Goal: Transaction & Acquisition: Purchase product/service

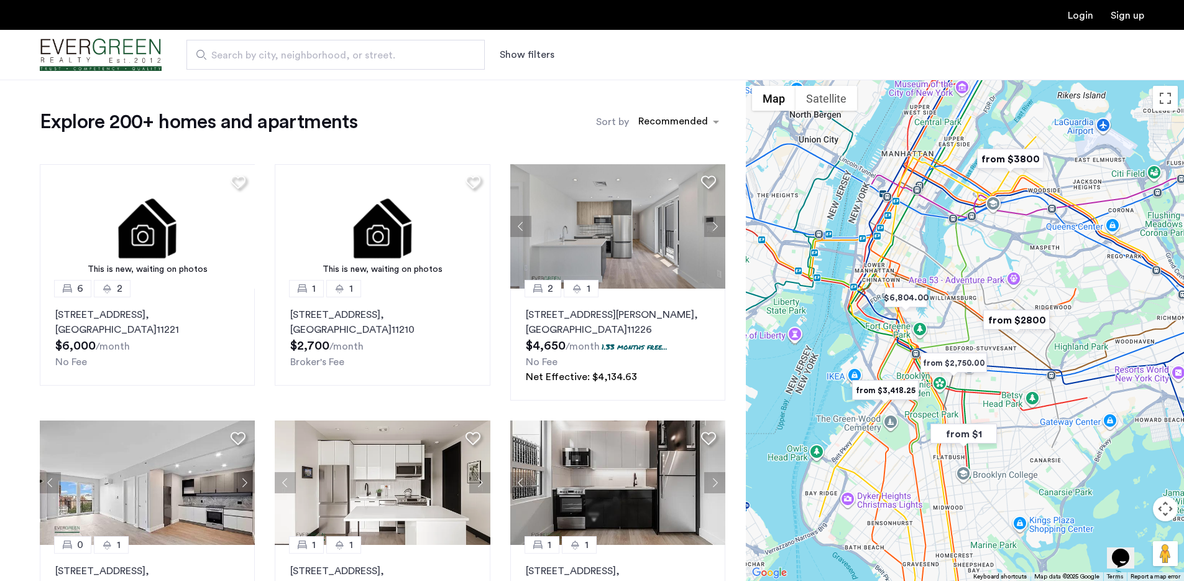
click at [554, 66] on div "Search by city, neighborhood, or street. Show filters" at bounding box center [653, 55] width 983 height 30
click at [537, 56] on button "Show filters" at bounding box center [527, 54] width 55 height 15
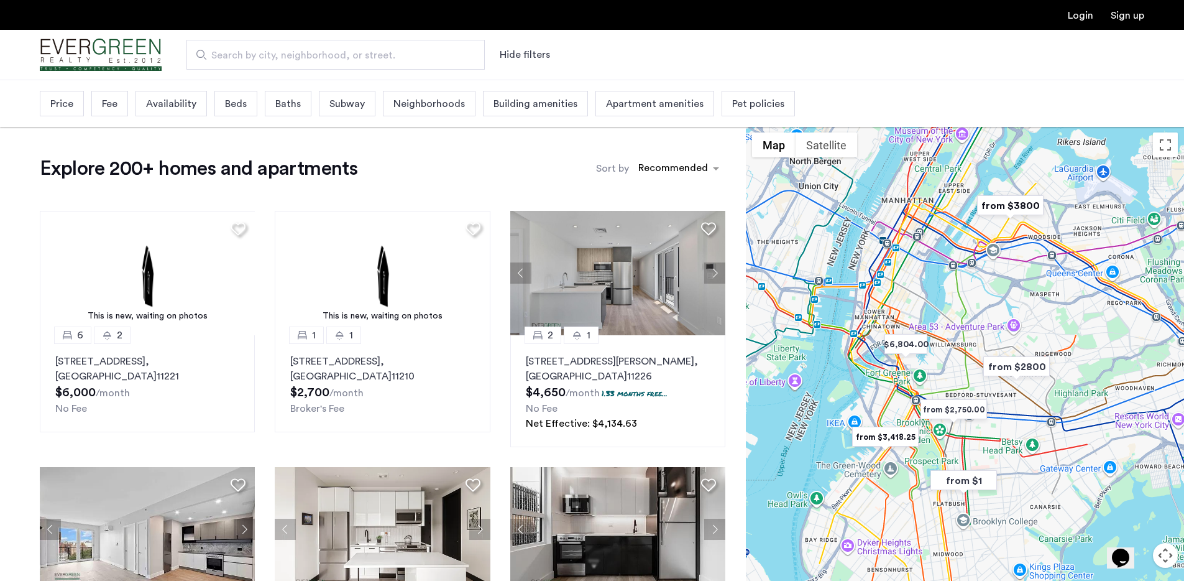
click at [60, 105] on span "Price" at bounding box center [61, 103] width 23 height 15
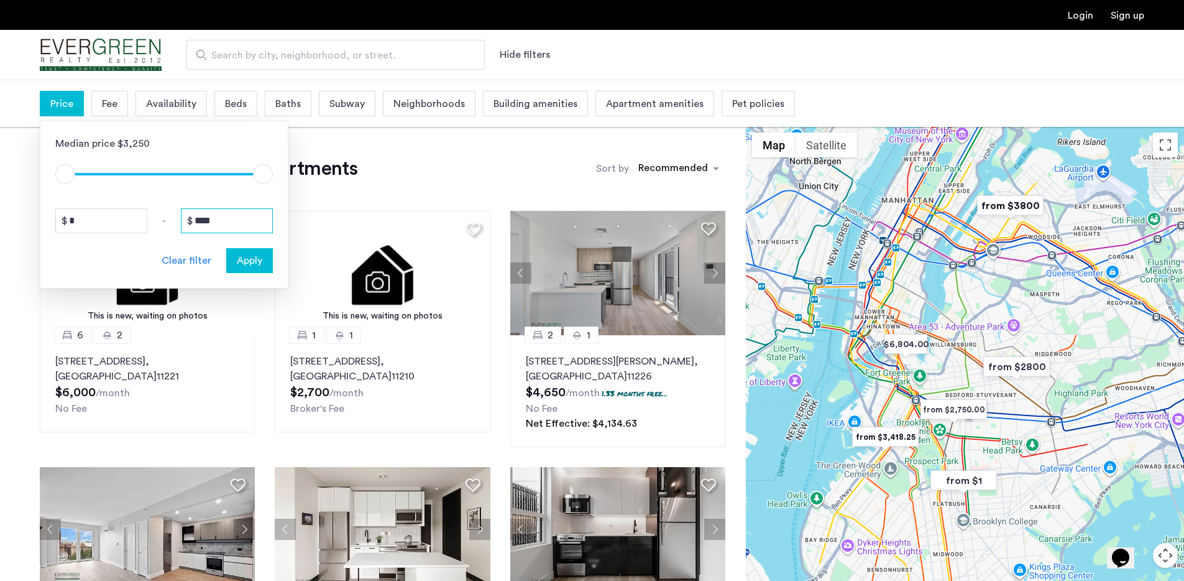
drag, startPoint x: 248, startPoint y: 224, endPoint x: 72, endPoint y: 223, distance: 175.9
click at [74, 223] on div "* - ****" at bounding box center [164, 220] width 218 height 25
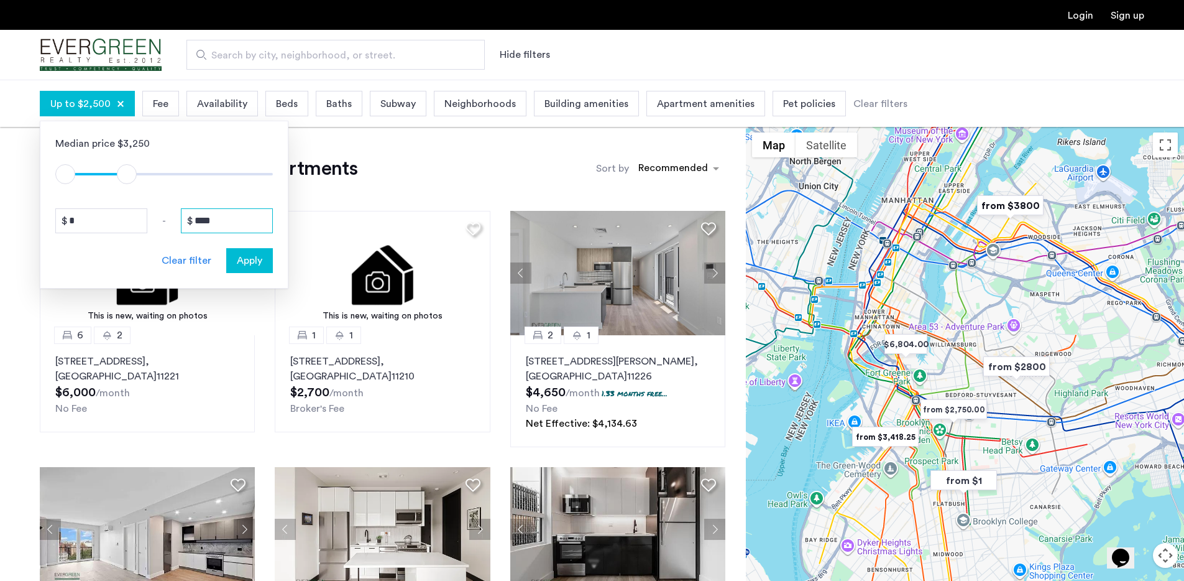
type input "****"
click at [228, 262] on button "Apply" at bounding box center [249, 260] width 47 height 25
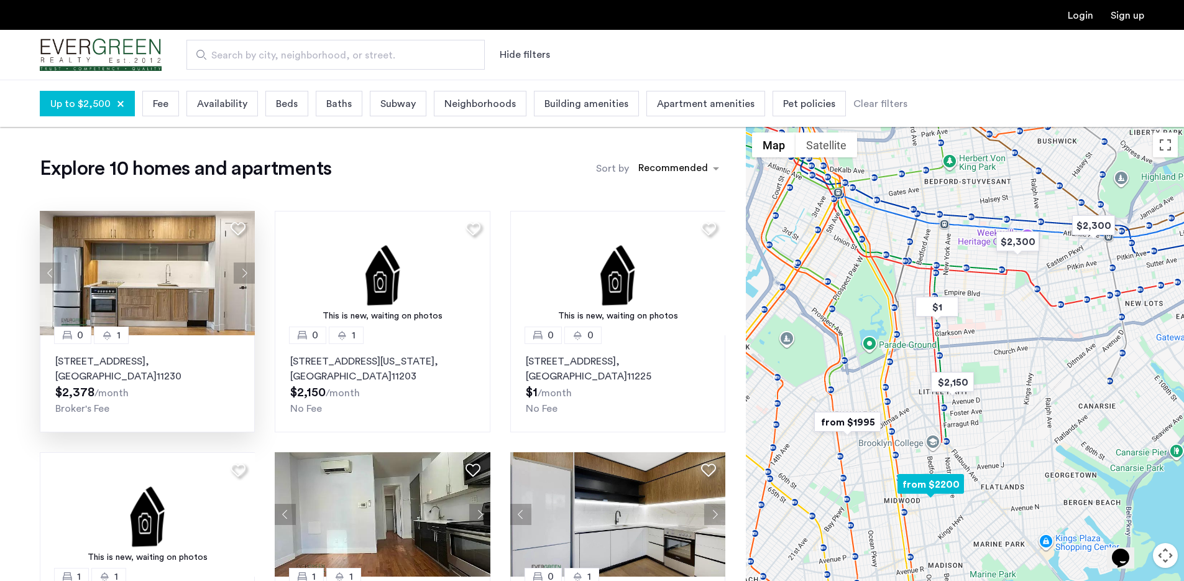
click at [239, 280] on button "Next apartment" at bounding box center [244, 272] width 21 height 21
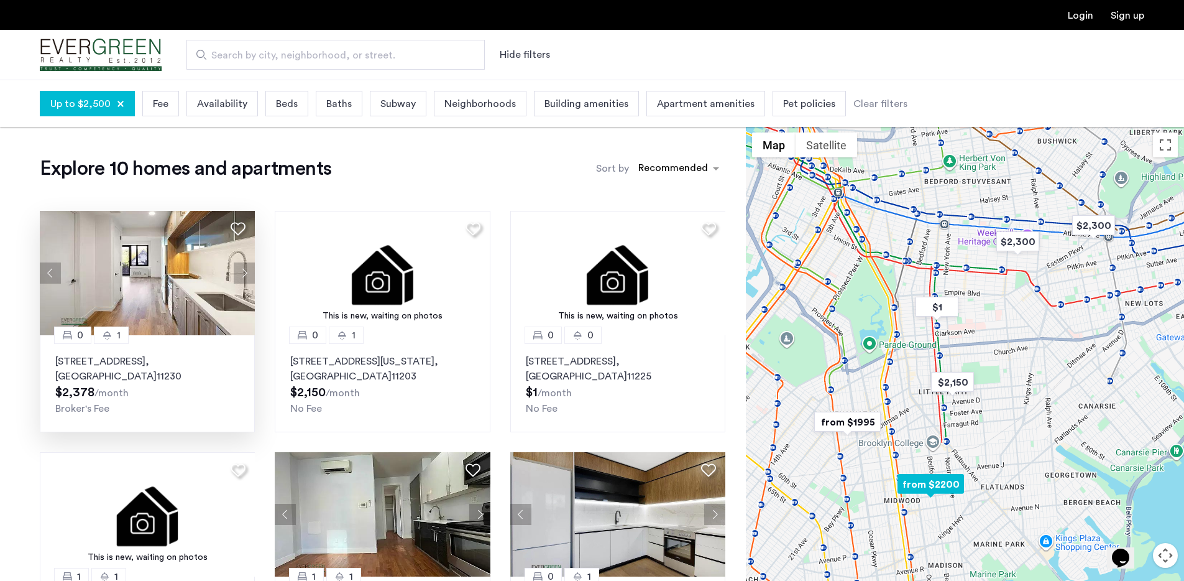
click at [244, 277] on button "Next apartment" at bounding box center [244, 272] width 21 height 21
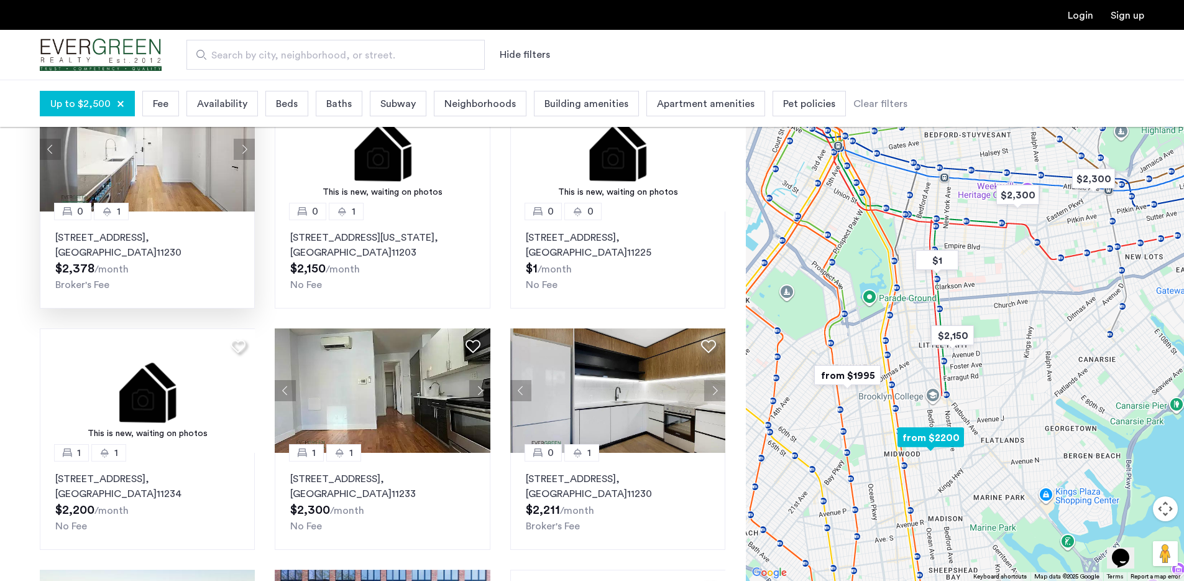
scroll to position [237, 0]
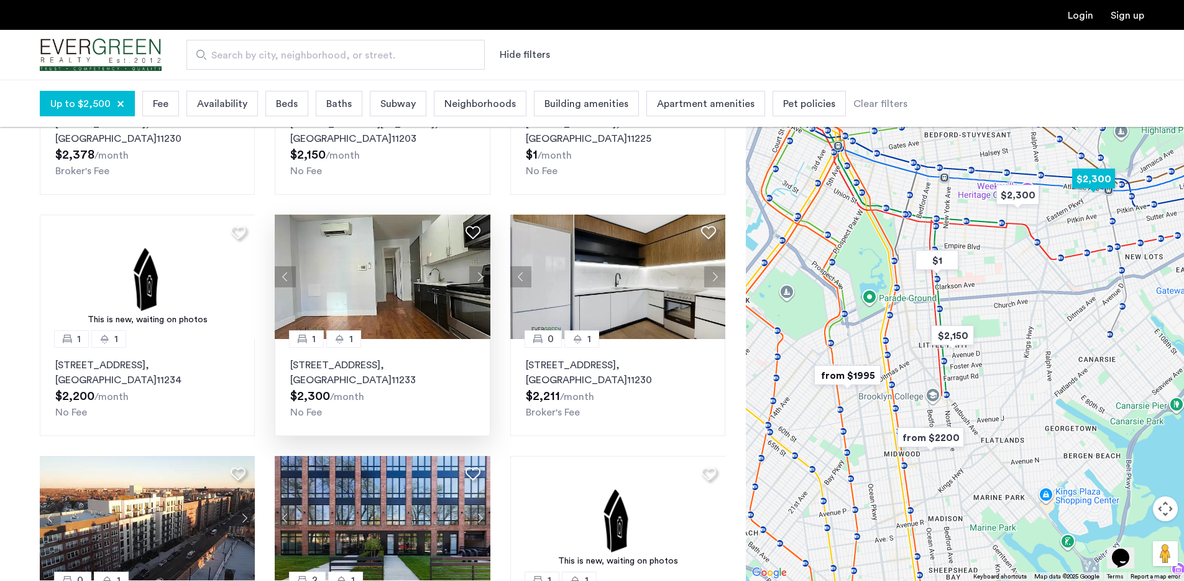
click at [480, 287] on button "Next apartment" at bounding box center [479, 276] width 21 height 21
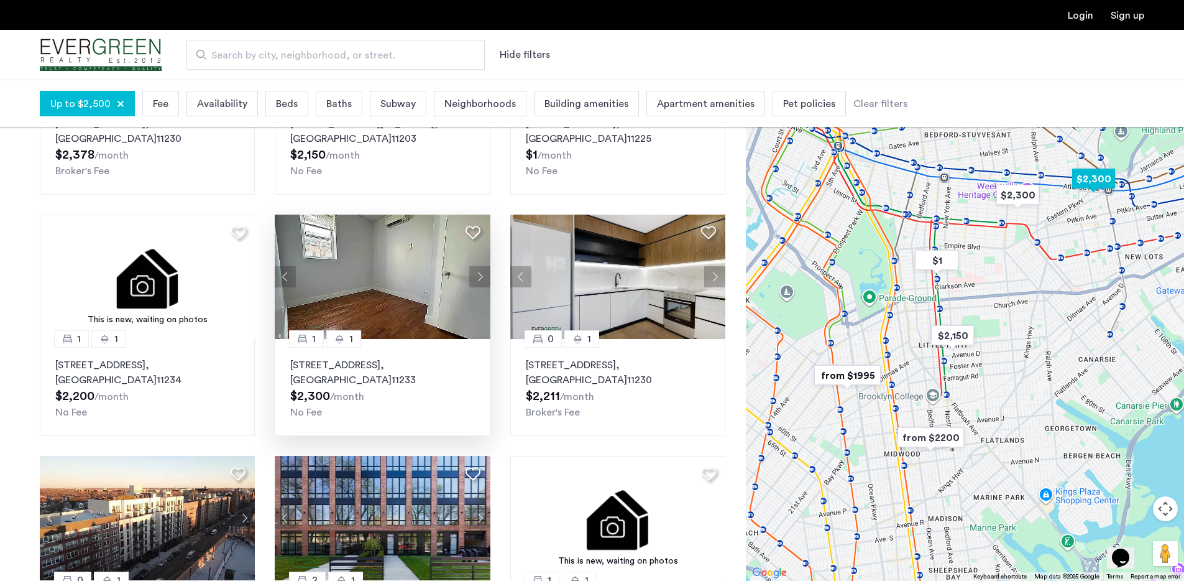
click at [406, 305] on img at bounding box center [383, 276] width 216 height 124
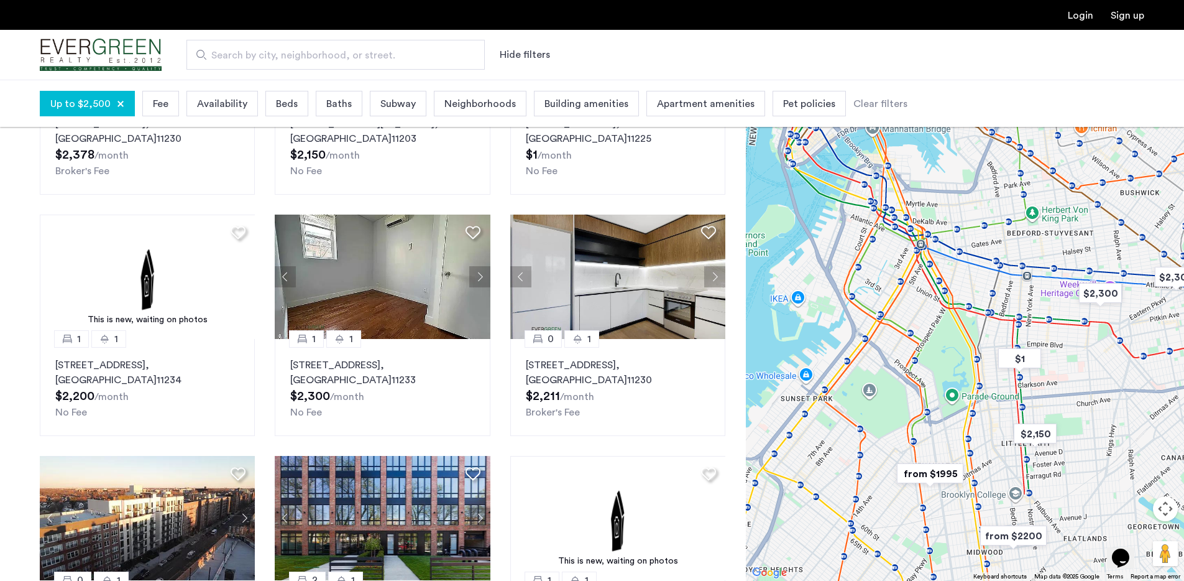
drag, startPoint x: 875, startPoint y: 191, endPoint x: 959, endPoint y: 291, distance: 129.7
click at [959, 291] on div at bounding box center [965, 330] width 438 height 501
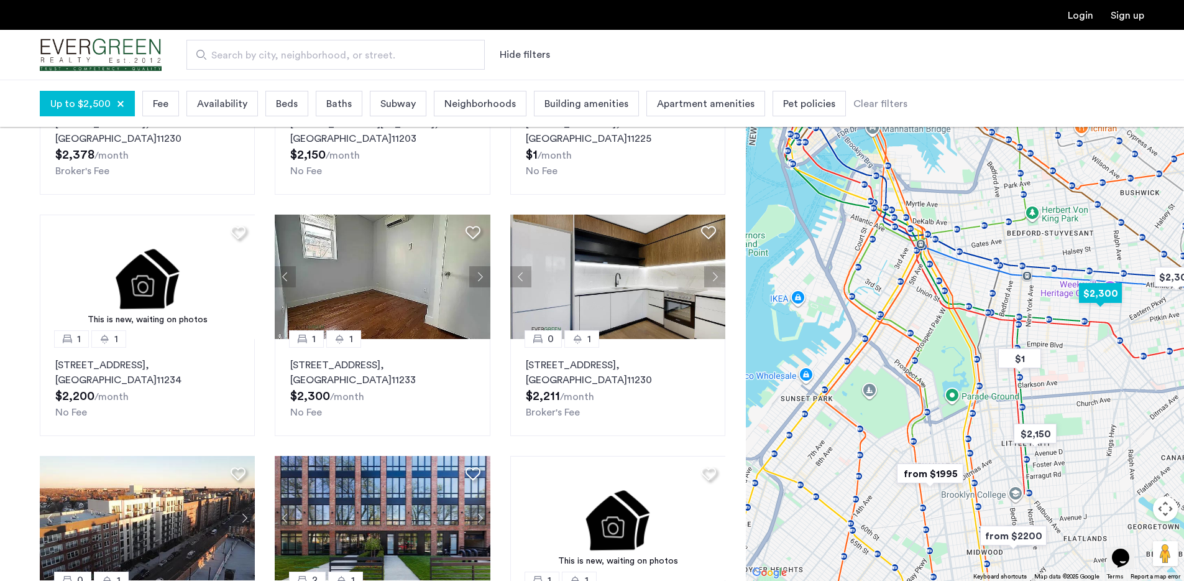
click at [1092, 297] on img "$2,300" at bounding box center [1100, 293] width 53 height 28
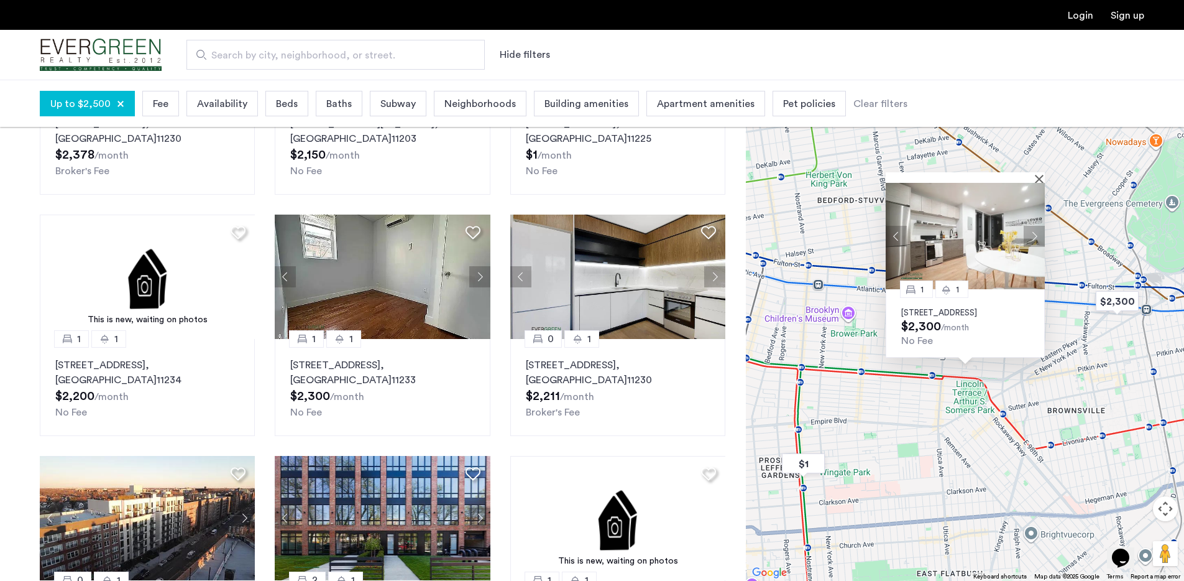
click at [1036, 172] on div at bounding box center [965, 177] width 159 height 11
click at [1039, 174] on button "Close" at bounding box center [1042, 178] width 9 height 9
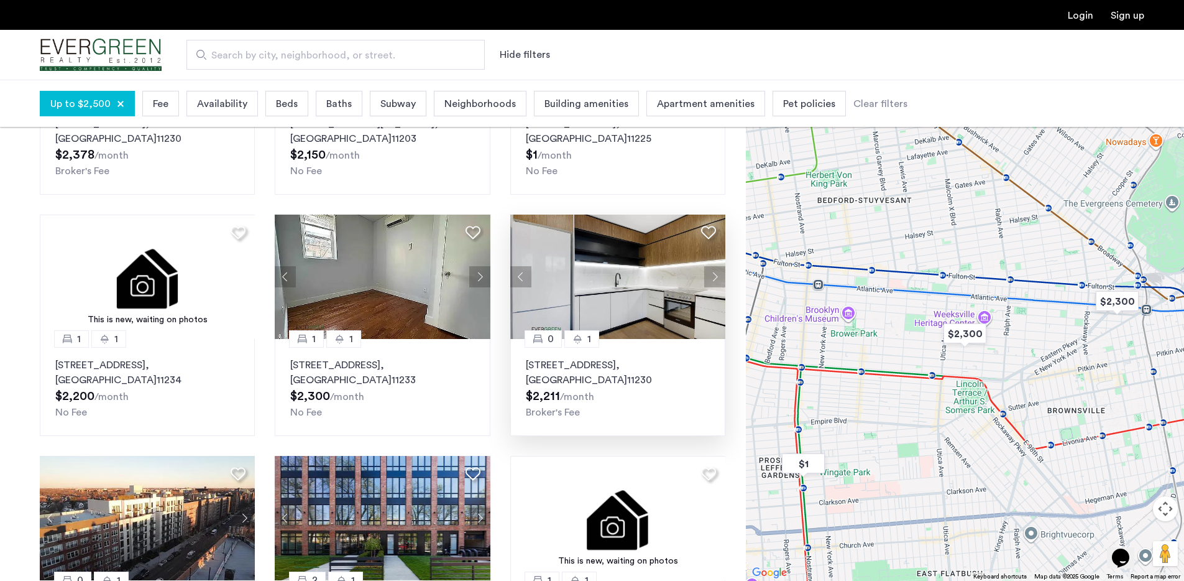
click at [605, 269] on img at bounding box center [618, 276] width 216 height 124
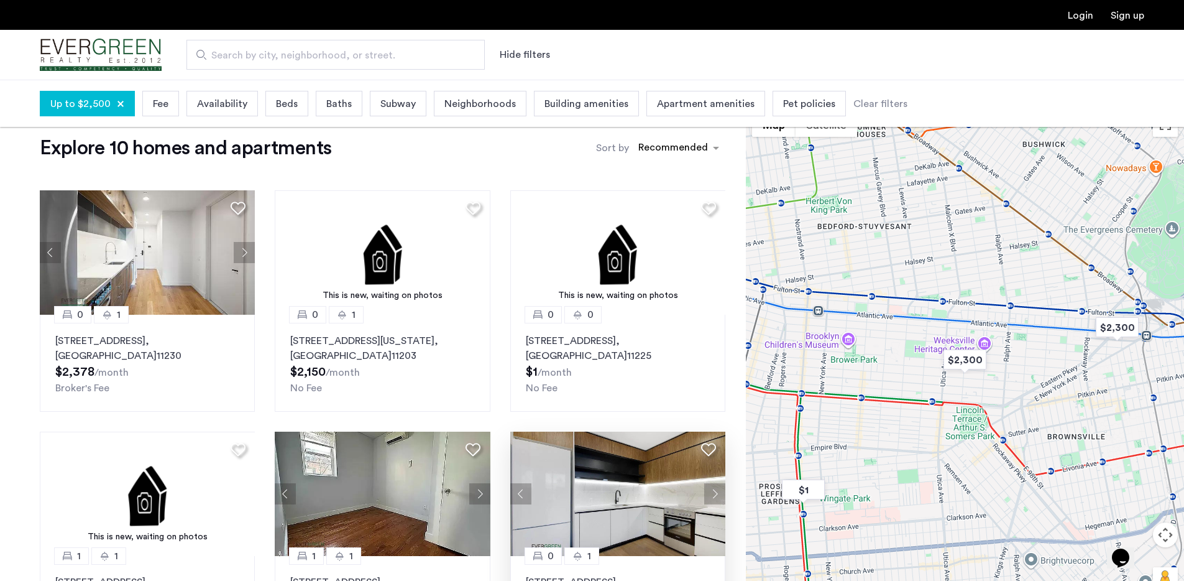
scroll to position [0, 0]
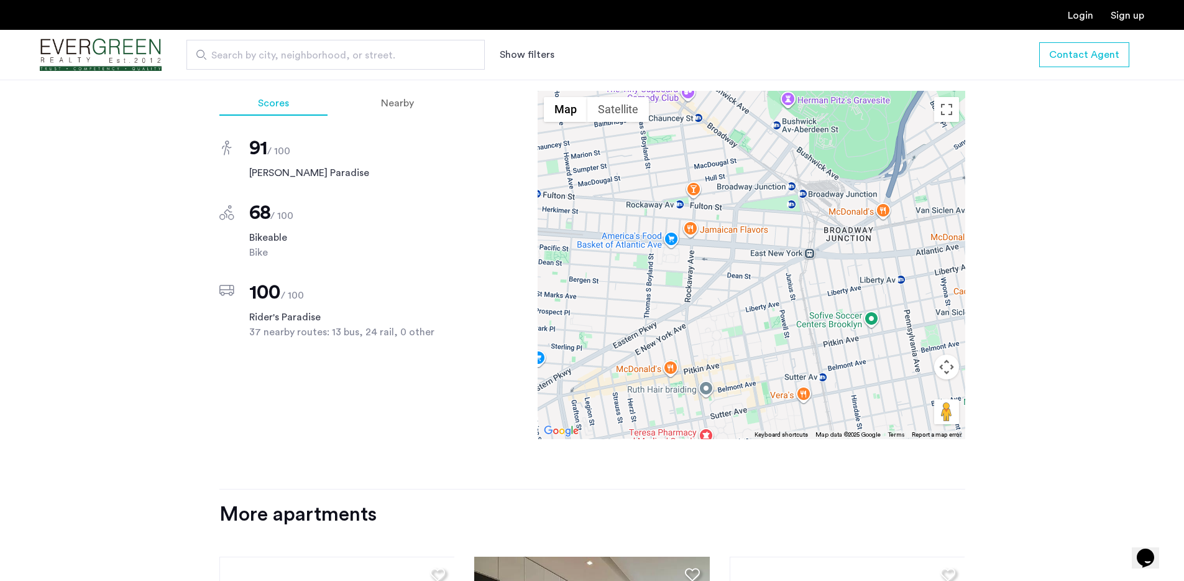
scroll to position [839, 0]
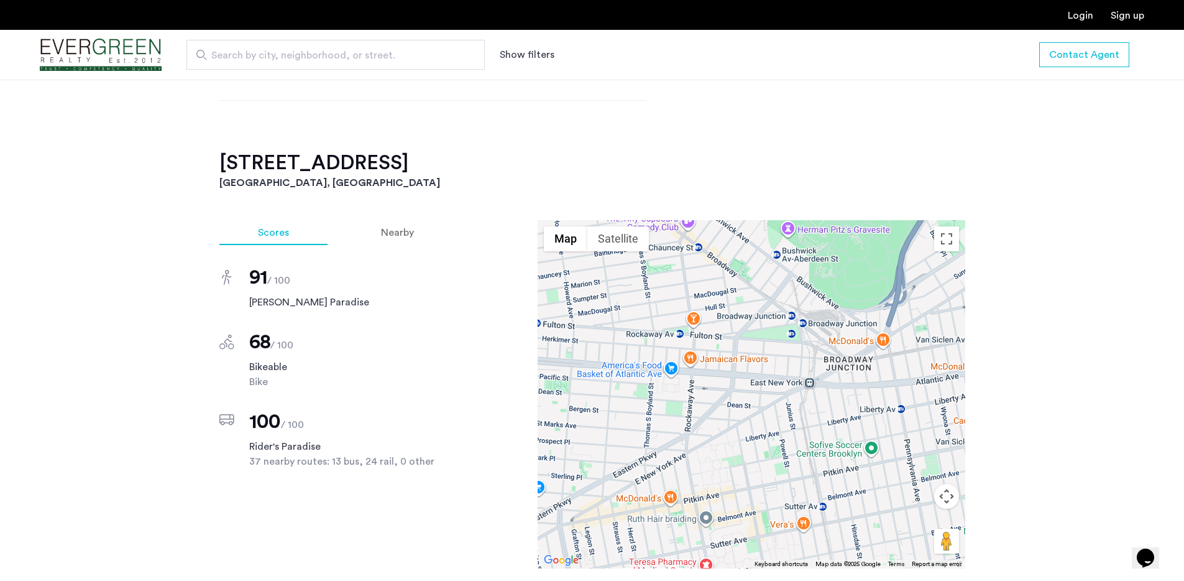
click at [710, 325] on div at bounding box center [752, 394] width 428 height 348
drag, startPoint x: 443, startPoint y: 173, endPoint x: 156, endPoint y: 173, distance: 286.6
click at [156, 173] on div "[STREET_ADDRESS] $2,300 Monthly rent $4,600.00 Total move in cost ($2,300 secur…" at bounding box center [592, 289] width 1184 height 1350
